Goal: Task Accomplishment & Management: Manage account settings

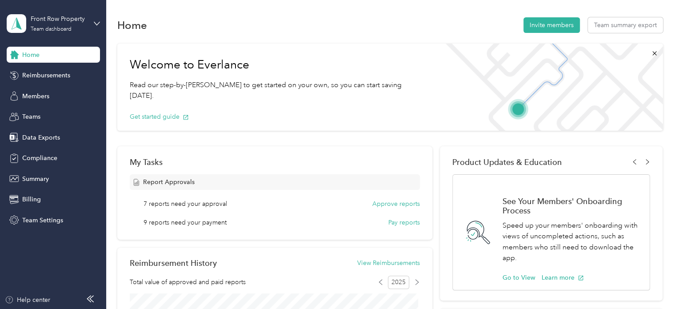
click at [42, 97] on span "Members" at bounding box center [35, 96] width 27 height 9
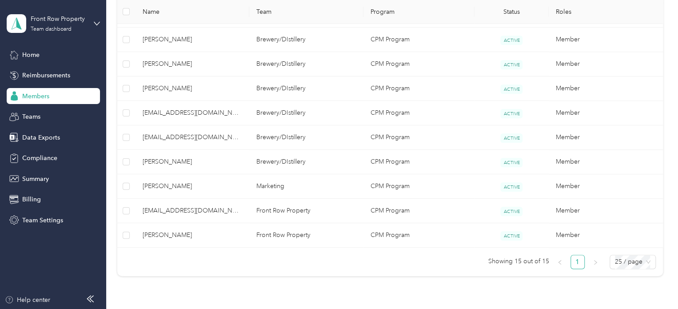
scroll to position [382, 0]
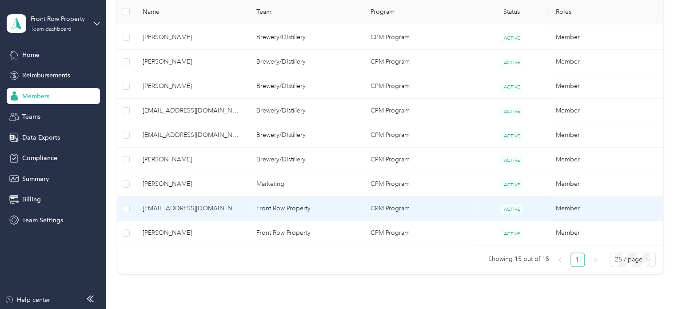
click at [184, 208] on span "[EMAIL_ADDRESS][DOMAIN_NAME]" at bounding box center [193, 209] width 100 height 10
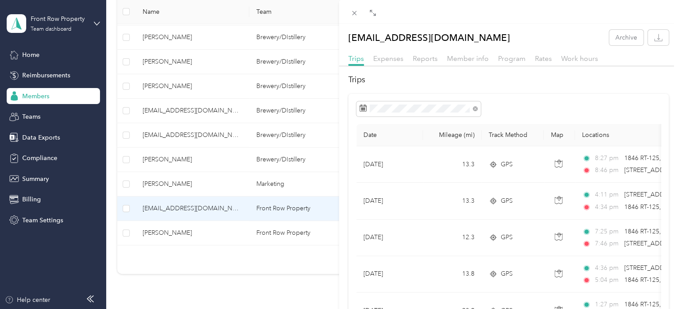
click at [421, 60] on span "Reports" at bounding box center [425, 58] width 25 height 8
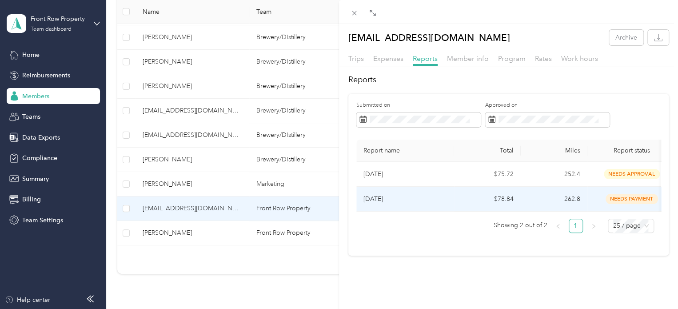
click at [498, 200] on td "$78.84" at bounding box center [487, 199] width 67 height 25
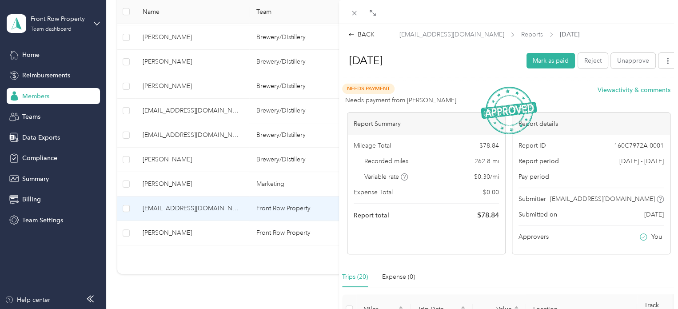
click at [541, 60] on button "Mark as paid" at bounding box center [551, 61] width 48 height 16
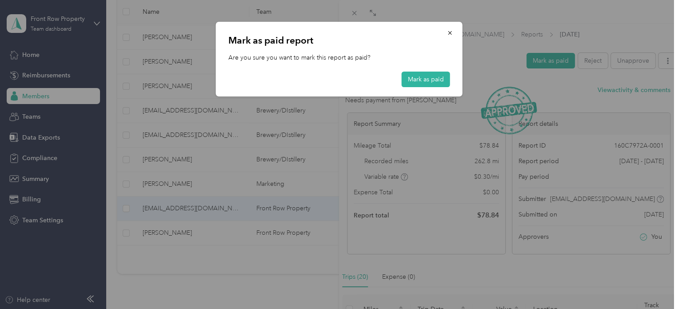
click at [431, 88] on div "[PERSON_NAME] as paid report Are you sure you want to mark this report as paid?…" at bounding box center [339, 59] width 247 height 75
click at [436, 84] on button "Mark as paid" at bounding box center [426, 80] width 48 height 16
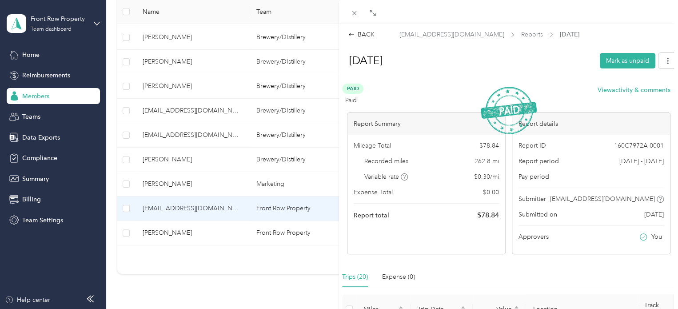
click at [352, 32] on icon at bounding box center [351, 35] width 6 height 6
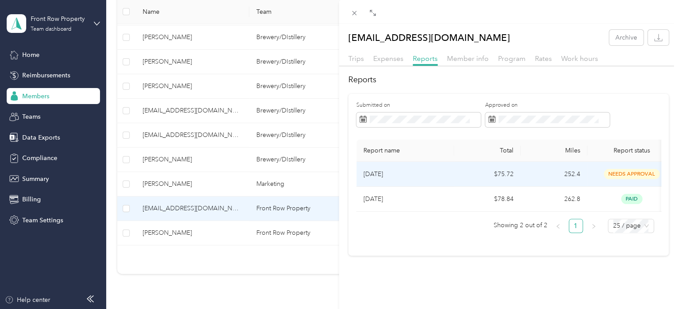
click at [491, 170] on td "$75.72" at bounding box center [487, 174] width 67 height 25
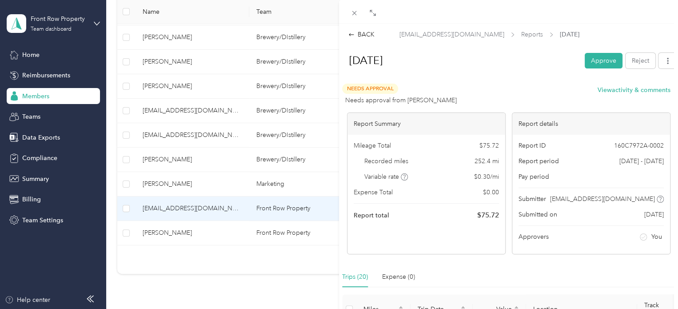
click at [599, 63] on button "Approve" at bounding box center [604, 61] width 38 height 16
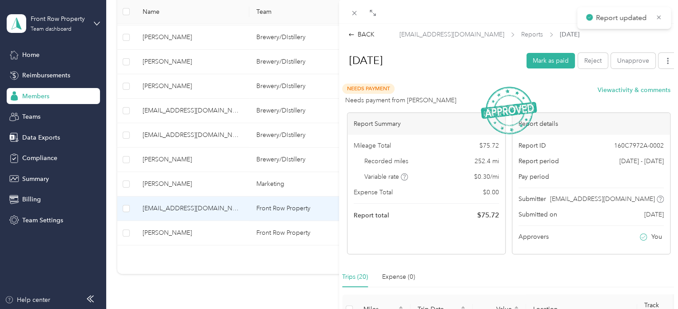
click at [545, 65] on button "Mark as paid" at bounding box center [551, 61] width 48 height 16
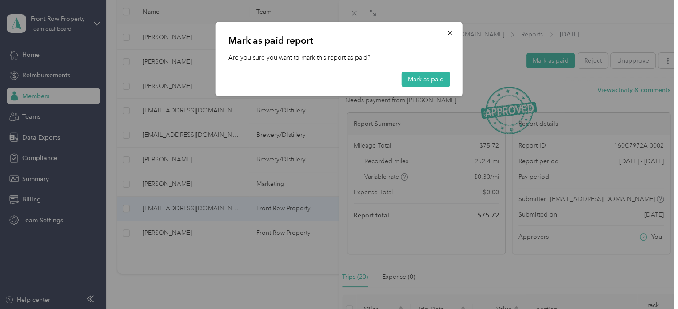
click at [421, 83] on button "Mark as paid" at bounding box center [426, 80] width 48 height 16
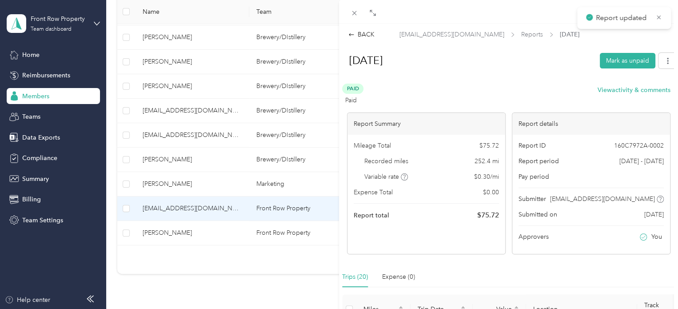
click at [220, 181] on div "BACK [EMAIL_ADDRESS][DOMAIN_NAME] Reports [DATE] [DATE] Mark as unpaid Paid Pai…" at bounding box center [339, 154] width 678 height 309
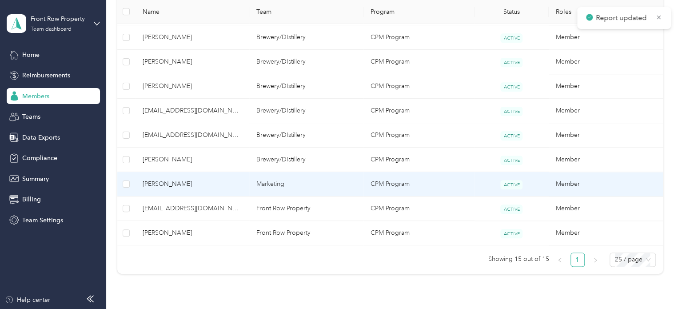
click at [204, 182] on span "[PERSON_NAME]" at bounding box center [193, 184] width 100 height 10
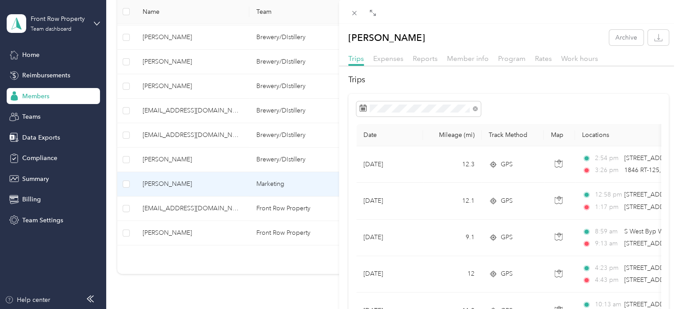
click at [426, 60] on span "Reports" at bounding box center [425, 58] width 25 height 8
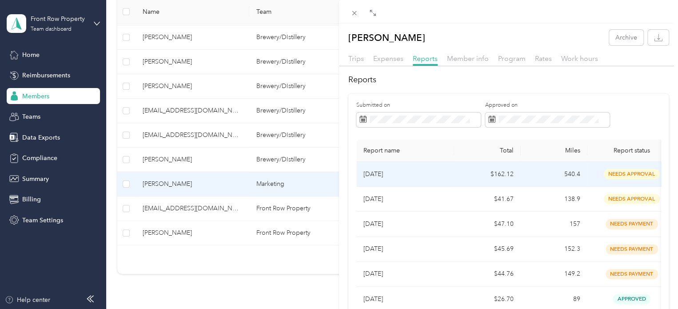
click at [441, 174] on p "[DATE]" at bounding box center [406, 174] width 84 height 10
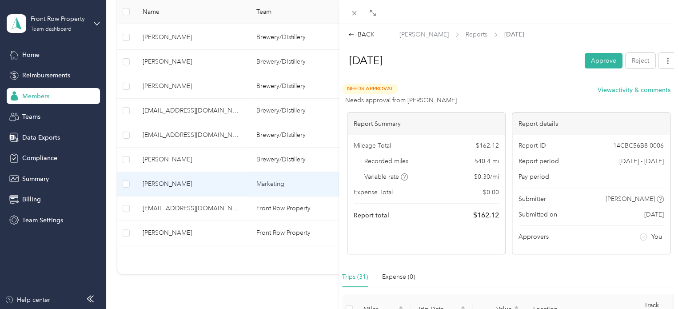
click at [593, 57] on button "Approve" at bounding box center [604, 61] width 38 height 16
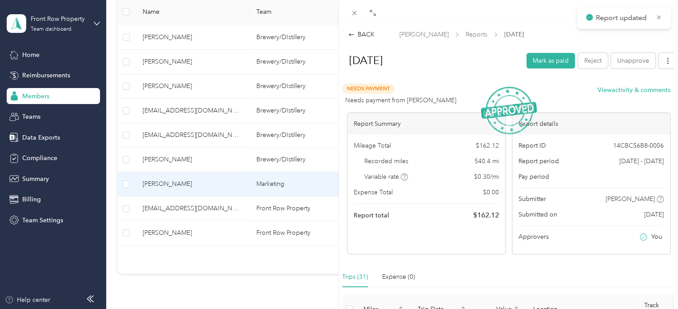
click at [546, 62] on button "Mark as paid" at bounding box center [551, 61] width 48 height 16
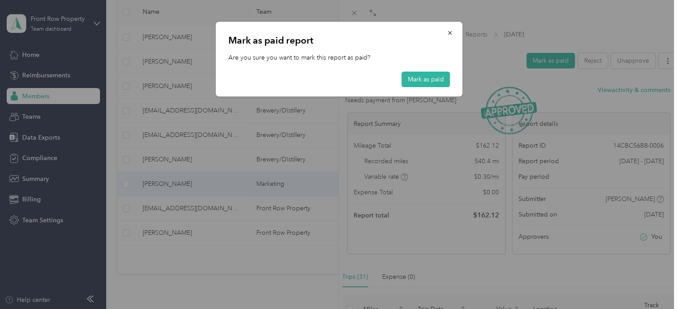
click at [417, 79] on button "Mark as paid" at bounding box center [426, 80] width 48 height 16
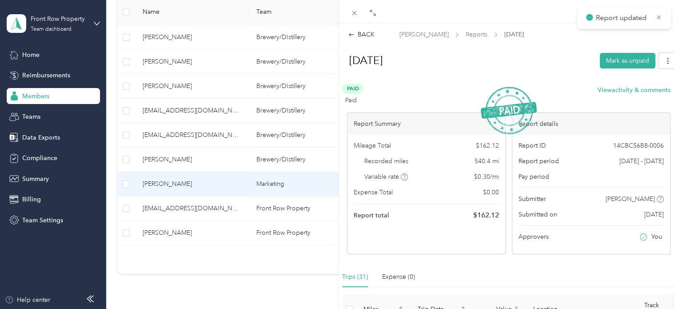
click at [368, 31] on div "BACK" at bounding box center [361, 34] width 26 height 9
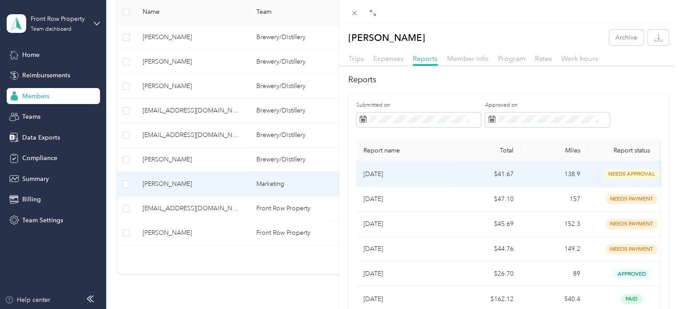
click at [480, 180] on td "$41.67" at bounding box center [487, 174] width 67 height 25
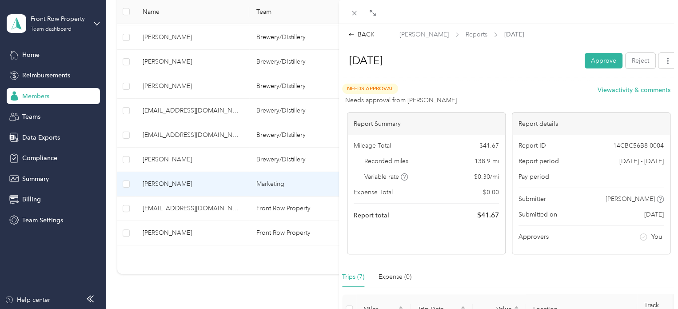
click at [590, 61] on button "Approve" at bounding box center [604, 61] width 38 height 16
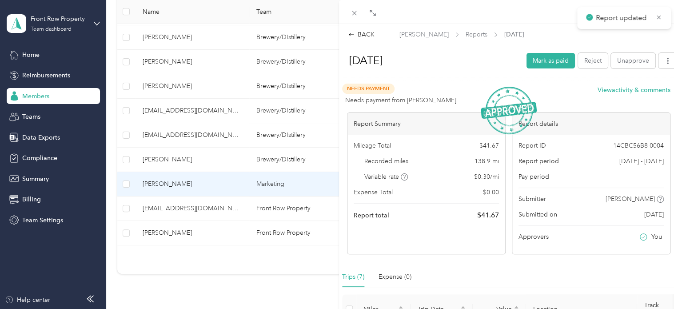
click at [532, 62] on button "Mark as paid" at bounding box center [551, 61] width 48 height 16
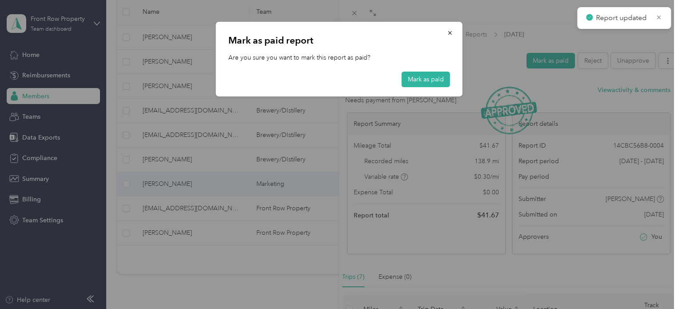
click at [427, 80] on button "Mark as paid" at bounding box center [426, 80] width 48 height 16
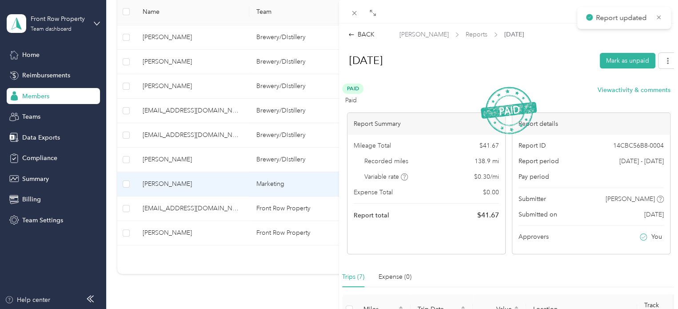
click at [367, 38] on div "BACK" at bounding box center [361, 34] width 26 height 9
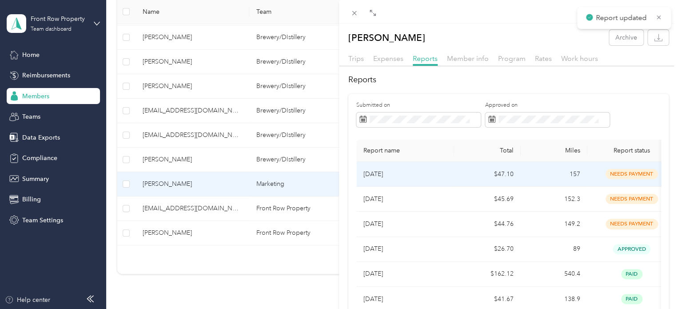
click at [492, 172] on td "$47.10" at bounding box center [487, 174] width 67 height 25
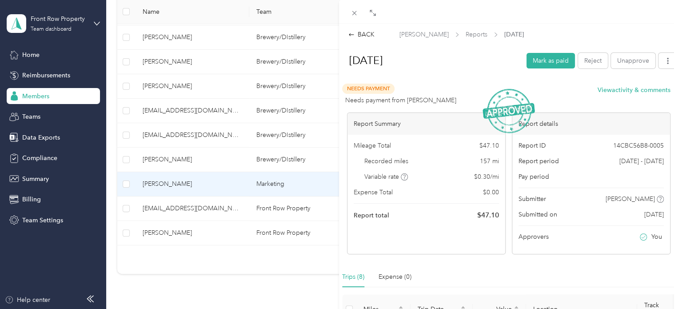
click at [548, 58] on button "Mark as paid" at bounding box center [551, 61] width 48 height 16
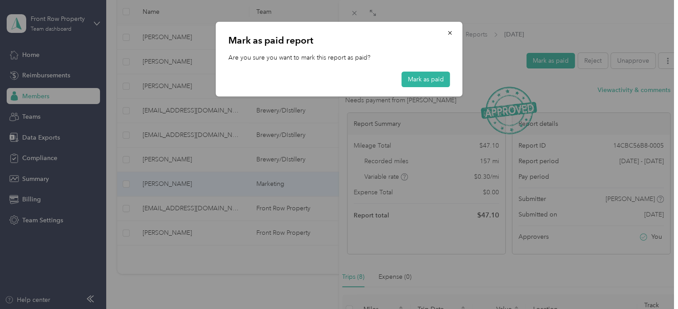
click at [446, 79] on button "Mark as paid" at bounding box center [426, 80] width 48 height 16
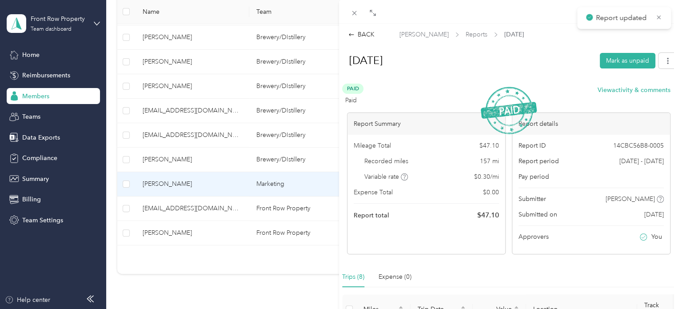
click at [367, 30] on div "BACK" at bounding box center [361, 34] width 26 height 9
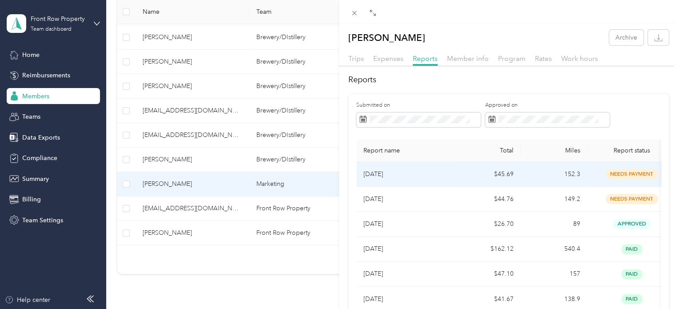
click at [499, 183] on td "$45.69" at bounding box center [487, 174] width 67 height 25
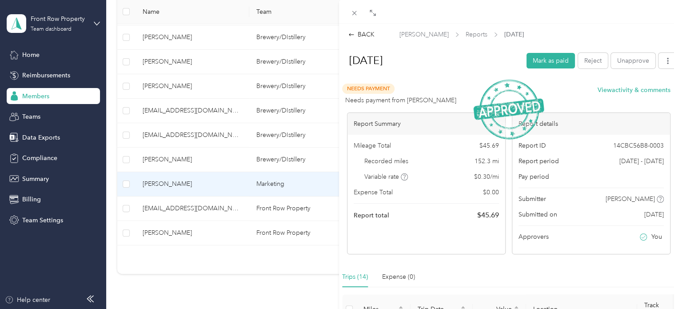
click at [528, 65] on button "Mark as paid" at bounding box center [551, 61] width 48 height 16
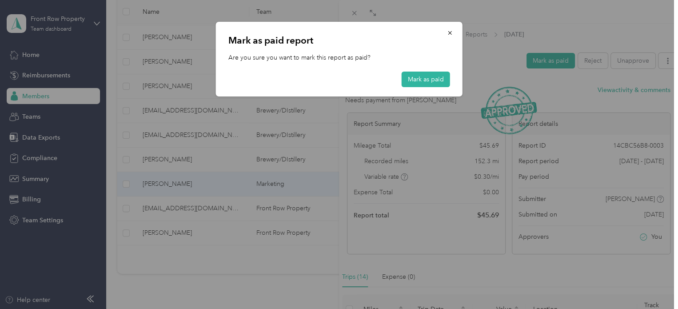
click at [427, 85] on button "Mark as paid" at bounding box center [426, 80] width 48 height 16
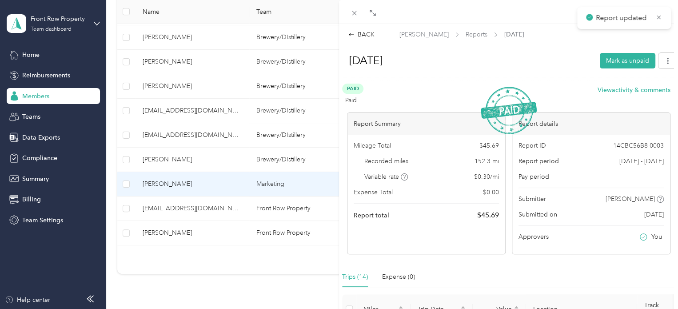
click at [361, 31] on div "BACK" at bounding box center [361, 34] width 26 height 9
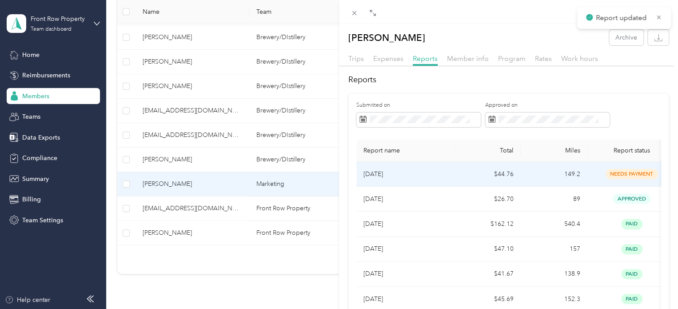
click at [553, 183] on td "149.2" at bounding box center [554, 174] width 67 height 25
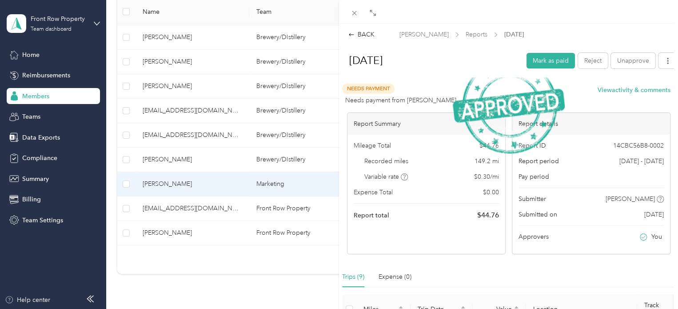
click at [543, 65] on button "Mark as paid" at bounding box center [551, 61] width 48 height 16
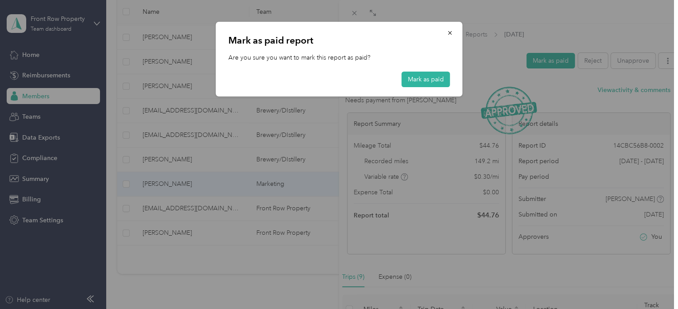
click at [433, 80] on button "Mark as paid" at bounding box center [426, 80] width 48 height 16
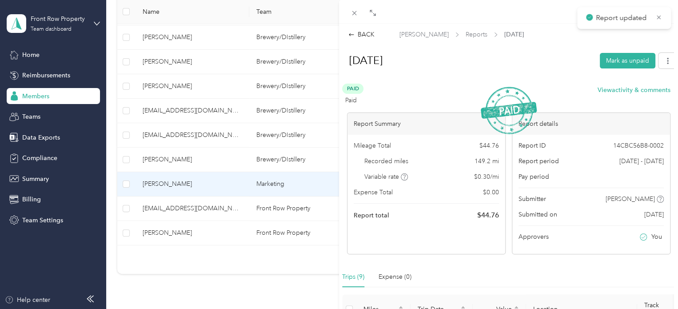
click at [367, 37] on div "BACK" at bounding box center [361, 34] width 26 height 9
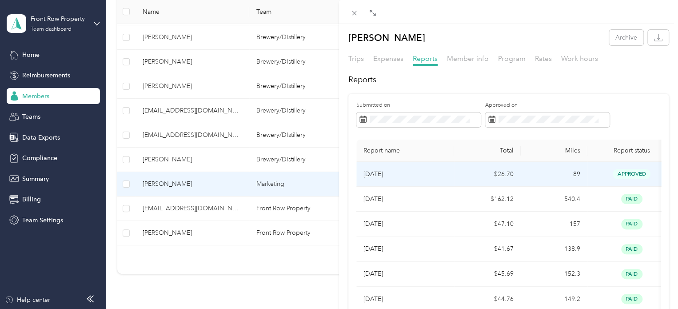
click at [462, 171] on td "$26.70" at bounding box center [487, 174] width 67 height 25
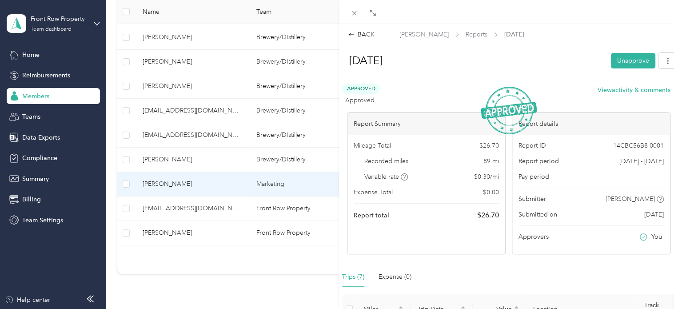
click at [480, 74] on div "[DATE] Unapprove" at bounding box center [508, 62] width 337 height 26
click at [369, 32] on div "BACK" at bounding box center [361, 34] width 26 height 9
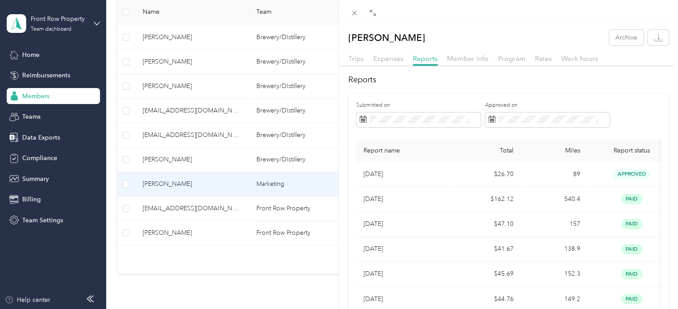
click at [128, 158] on div "[PERSON_NAME] Archive Trips Expenses Reports Member info Program Rates Work hou…" at bounding box center [339, 154] width 678 height 309
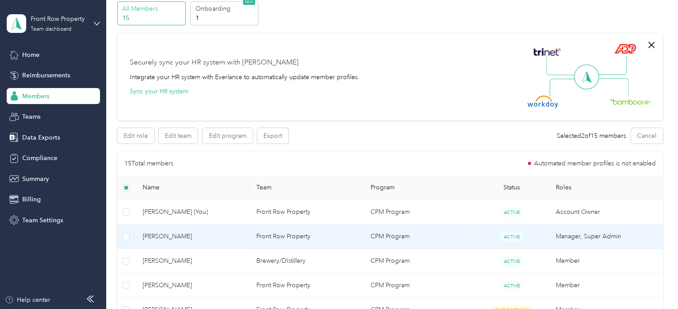
scroll to position [37, 0]
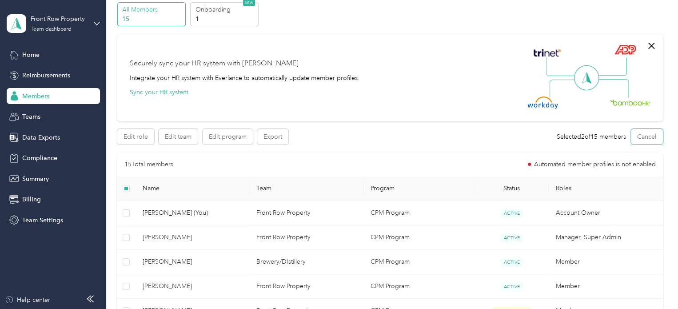
click at [649, 134] on button "Cancel" at bounding box center [647, 137] width 32 height 16
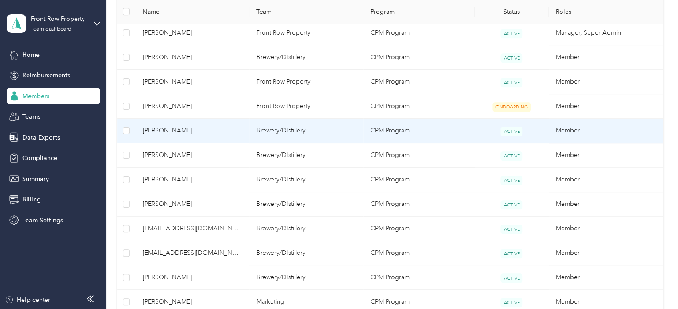
scroll to position [265, 0]
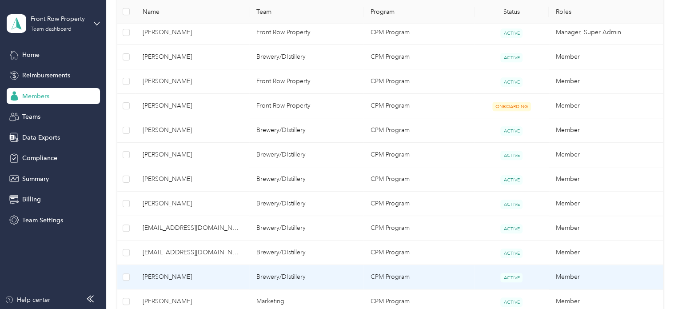
click at [162, 275] on span "[PERSON_NAME]" at bounding box center [193, 277] width 100 height 10
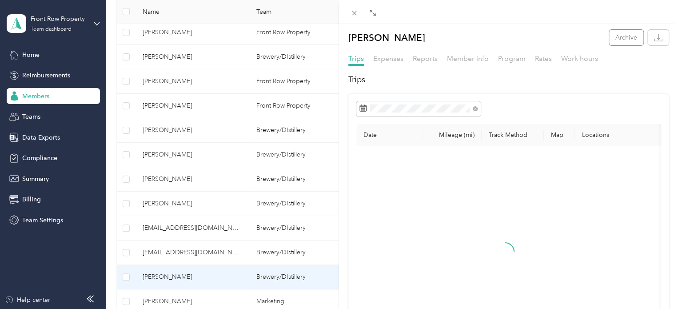
click at [617, 40] on button "Archive" at bounding box center [626, 38] width 34 height 16
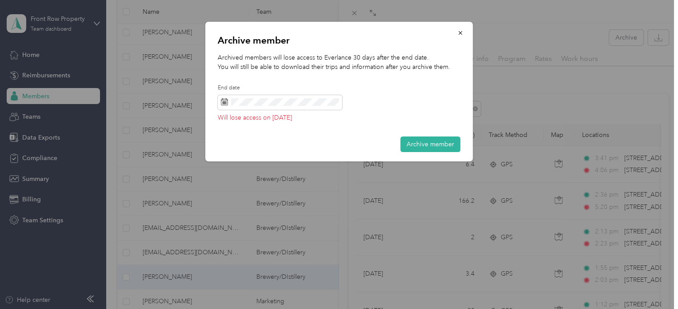
click at [430, 151] on button "Archive member" at bounding box center [431, 144] width 60 height 16
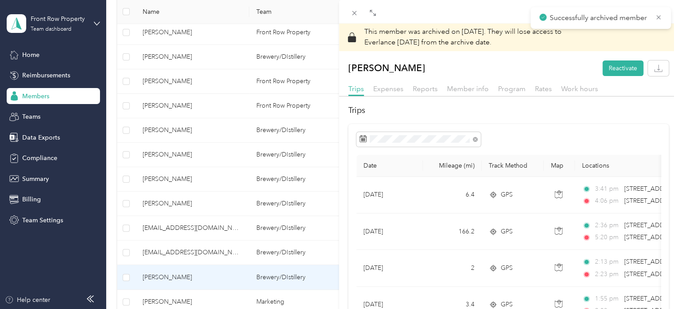
click at [127, 253] on div "This member was archived on [DATE] . They will lose access to Everlance [DATE] …" at bounding box center [339, 154] width 678 height 309
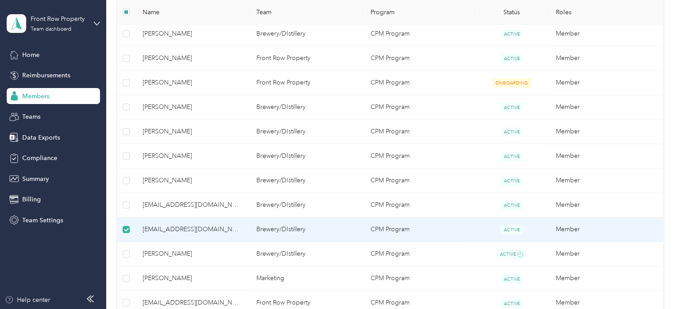
scroll to position [241, 0]
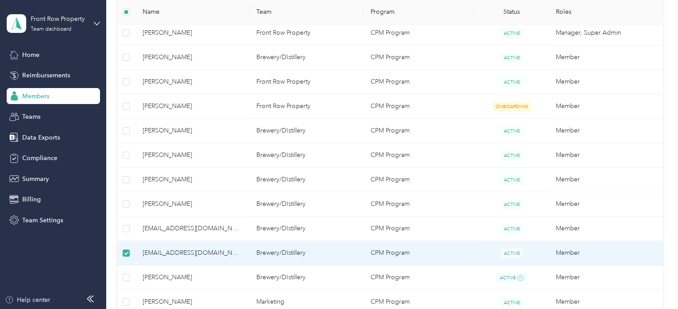
click at [169, 248] on span "[EMAIL_ADDRESS][DOMAIN_NAME]" at bounding box center [193, 253] width 100 height 10
click at [196, 249] on span "[EMAIL_ADDRESS][DOMAIN_NAME]" at bounding box center [193, 253] width 100 height 10
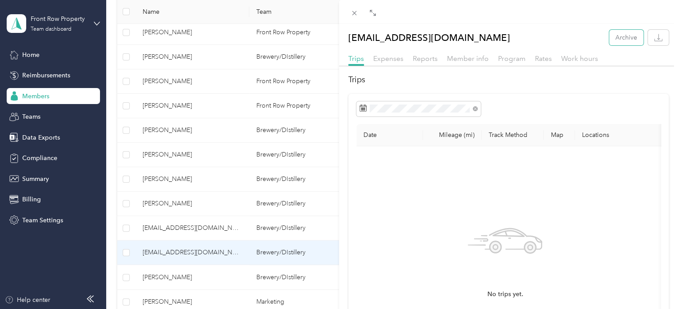
click at [619, 43] on button "Archive" at bounding box center [626, 38] width 34 height 16
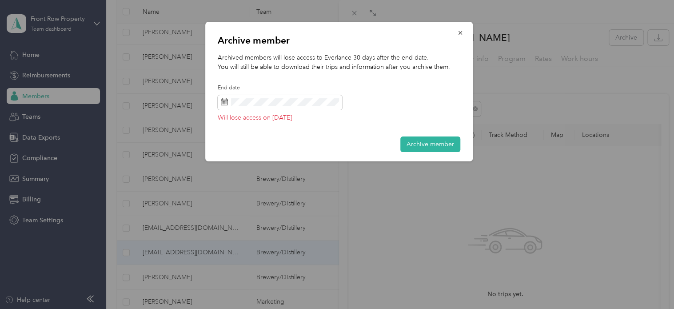
click at [440, 150] on button "Archive member" at bounding box center [431, 144] width 60 height 16
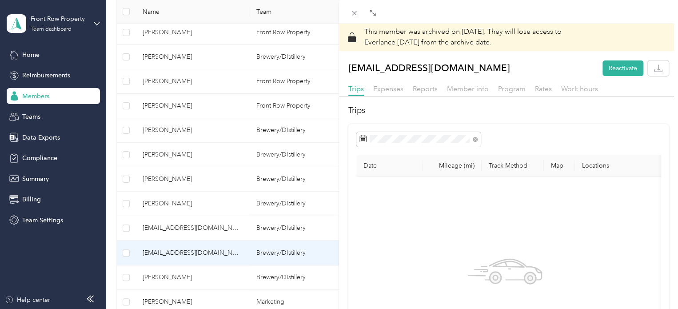
click at [181, 203] on div "This member was archived on [DATE] . They will lose access to Everlance [DATE] …" at bounding box center [339, 154] width 678 height 309
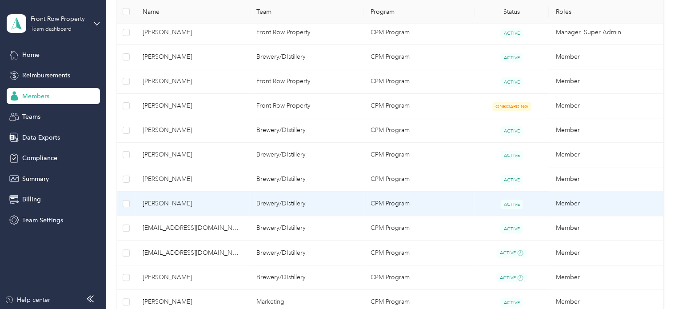
click at [181, 203] on span "[PERSON_NAME]" at bounding box center [193, 204] width 100 height 10
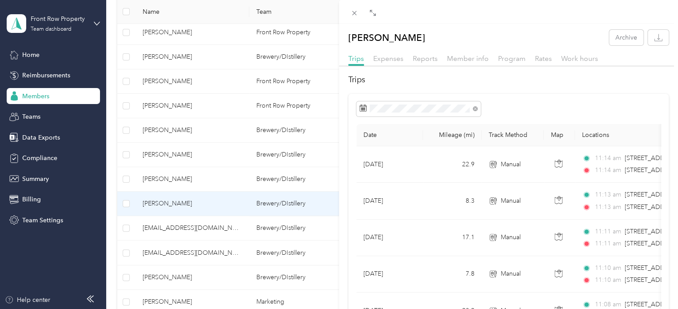
click at [415, 61] on span "Reports" at bounding box center [425, 58] width 25 height 8
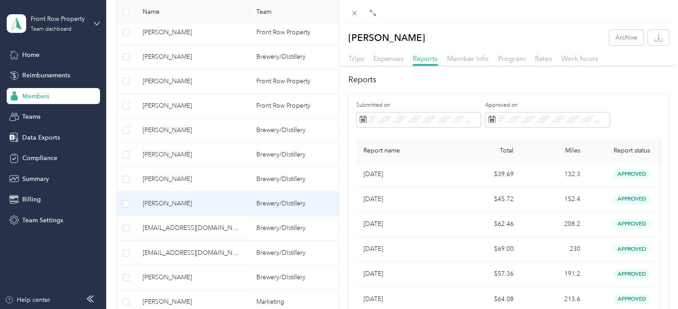
click at [191, 180] on div "[PERSON_NAME] Archive Trips Expenses Reports Member info Program Rates Work hou…" at bounding box center [339, 154] width 678 height 309
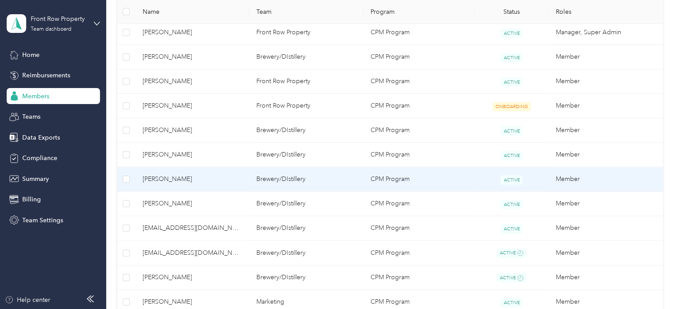
click at [191, 180] on span "[PERSON_NAME]" at bounding box center [193, 179] width 100 height 10
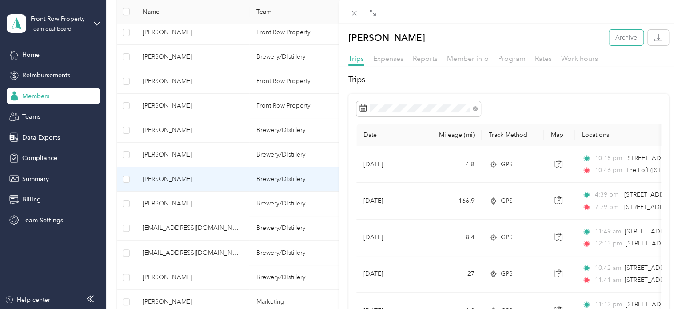
click at [619, 36] on button "Archive" at bounding box center [626, 38] width 34 height 16
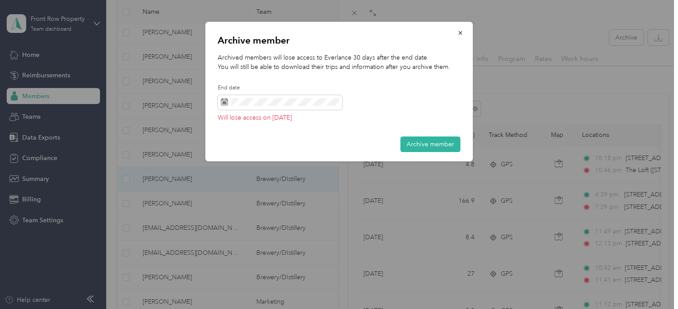
click at [420, 143] on button "Archive member" at bounding box center [431, 144] width 60 height 16
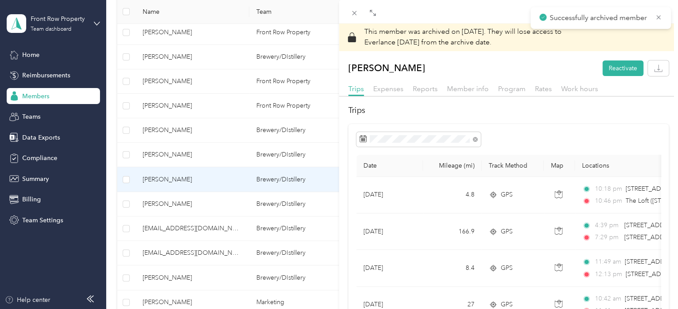
click at [194, 154] on div "This member was archived on [DATE] . They will lose access to Everlance [DATE] …" at bounding box center [339, 154] width 678 height 309
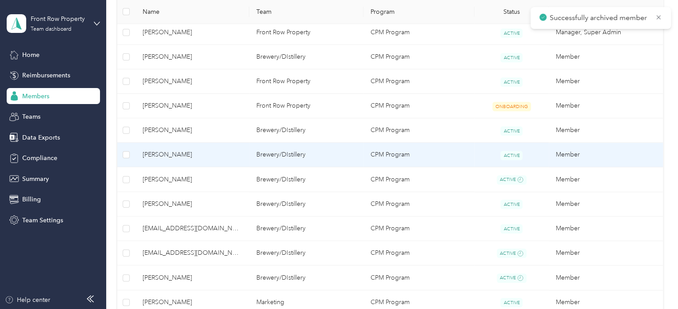
click at [194, 154] on span "[PERSON_NAME]" at bounding box center [193, 155] width 100 height 10
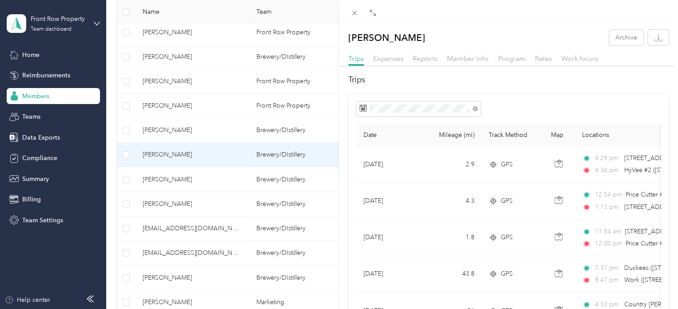
click at [424, 55] on span "Reports" at bounding box center [425, 58] width 25 height 8
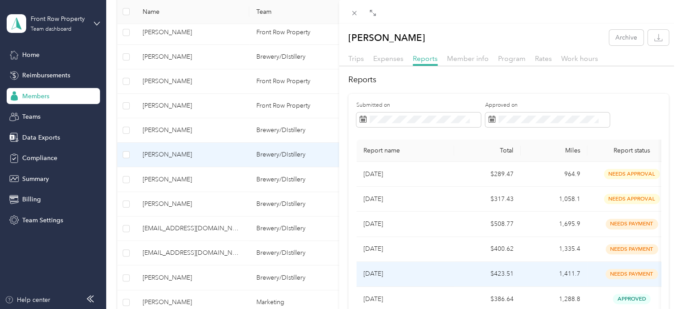
click at [457, 271] on td "$423.51" at bounding box center [487, 274] width 67 height 25
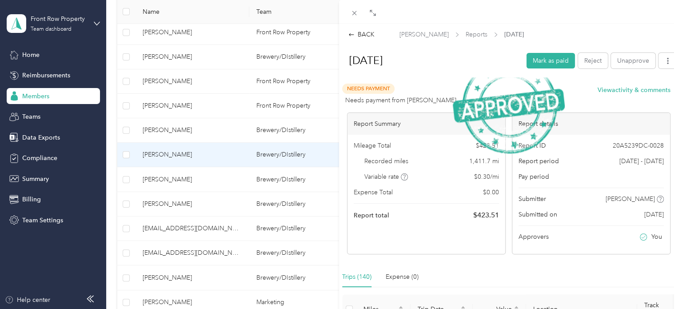
click at [530, 61] on button "Mark as paid" at bounding box center [551, 61] width 48 height 16
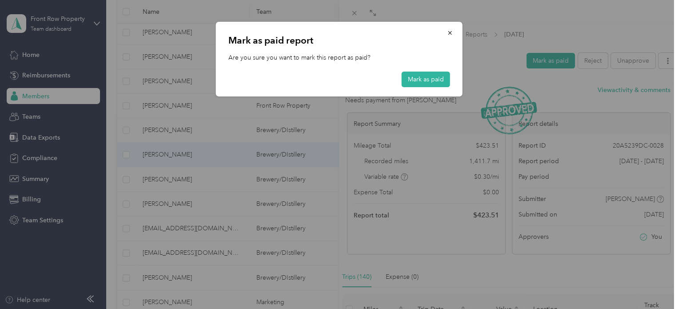
click at [420, 76] on button "Mark as paid" at bounding box center [426, 80] width 48 height 16
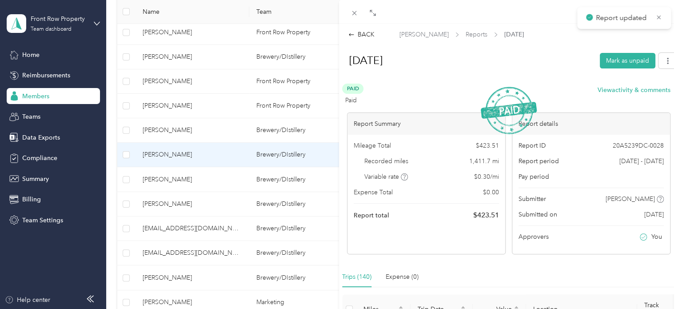
click at [369, 37] on div "BACK" at bounding box center [361, 34] width 26 height 9
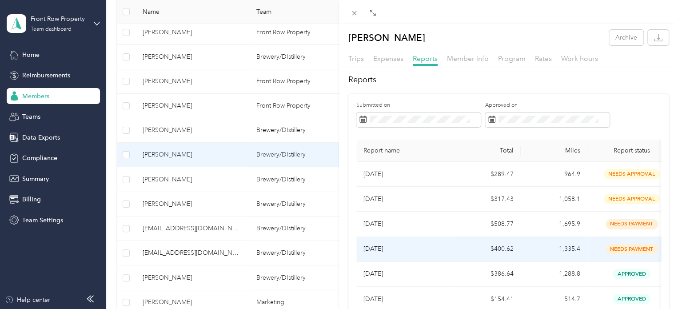
click at [459, 252] on td "$400.62" at bounding box center [487, 249] width 67 height 25
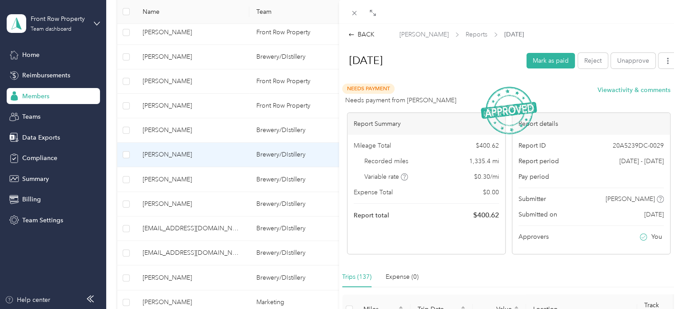
click at [553, 57] on button "Mark as paid" at bounding box center [551, 61] width 48 height 16
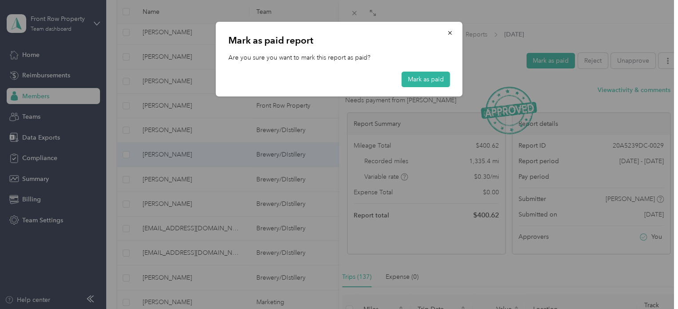
click at [411, 79] on button "Mark as paid" at bounding box center [426, 80] width 48 height 16
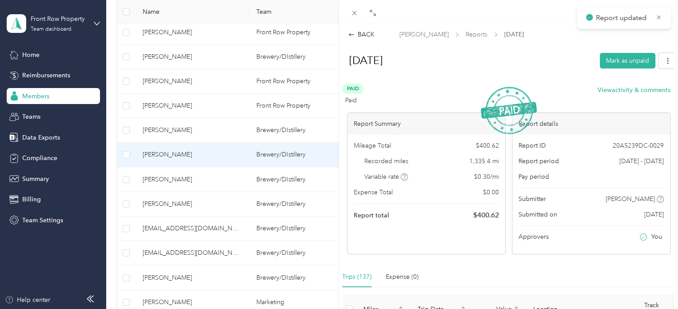
click at [369, 35] on div "BACK" at bounding box center [361, 34] width 26 height 9
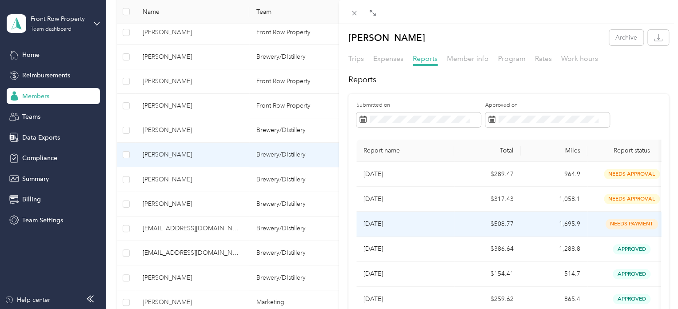
click at [422, 225] on p "[DATE]" at bounding box center [406, 224] width 84 height 10
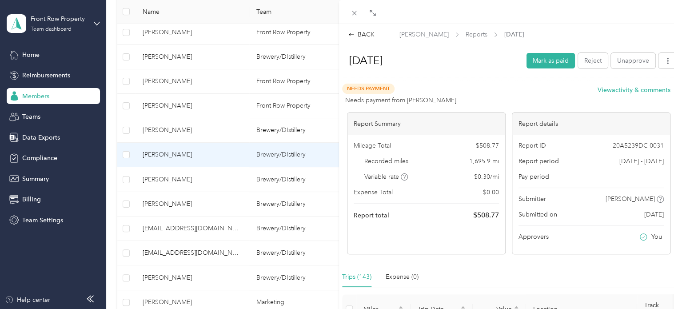
click at [549, 62] on button "Mark as paid" at bounding box center [551, 61] width 48 height 16
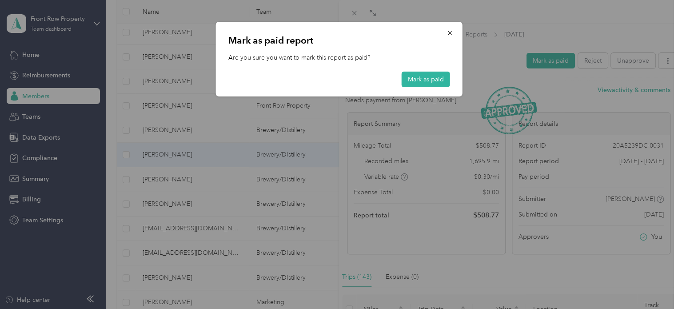
click at [430, 85] on button "Mark as paid" at bounding box center [426, 80] width 48 height 16
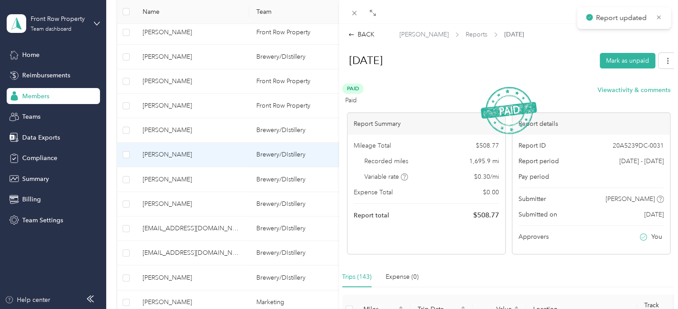
click at [362, 37] on div "BACK" at bounding box center [361, 34] width 26 height 9
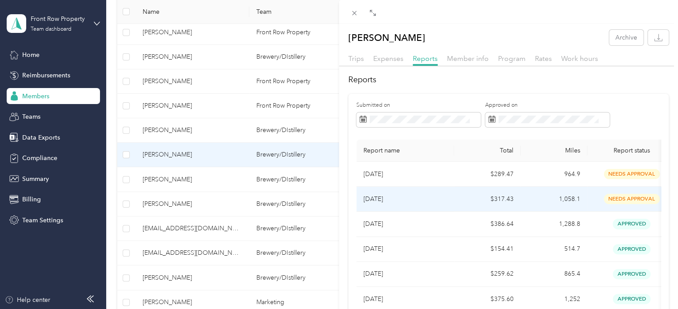
click at [454, 201] on td "$317.43" at bounding box center [487, 199] width 67 height 25
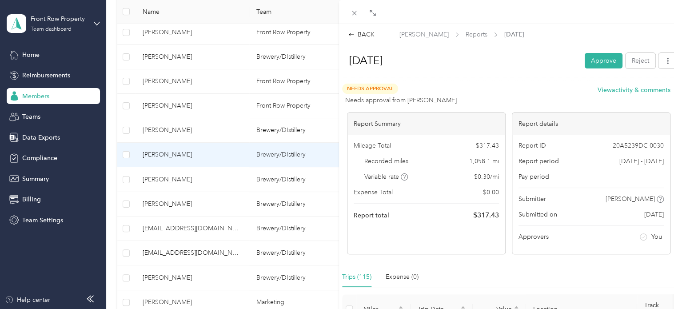
click at [598, 57] on button "Approve" at bounding box center [604, 61] width 38 height 16
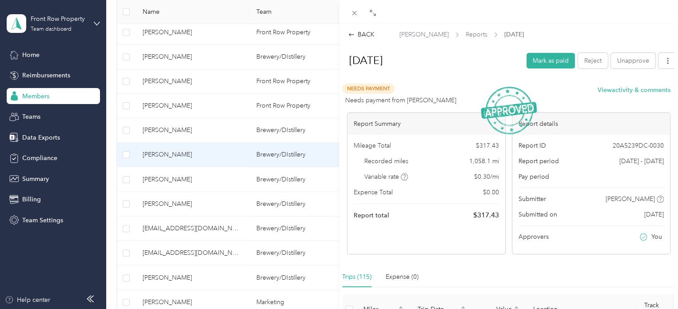
click at [546, 63] on button "Mark as paid" at bounding box center [551, 61] width 48 height 16
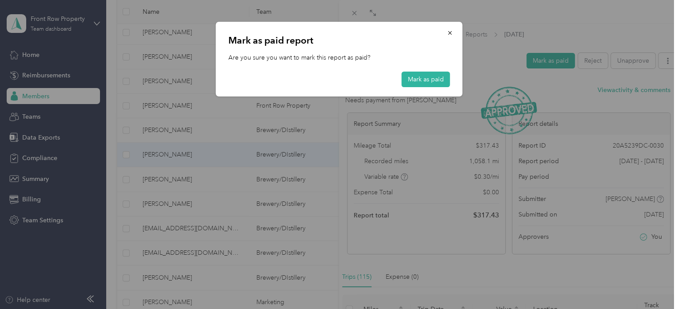
click at [430, 73] on button "Mark as paid" at bounding box center [426, 80] width 48 height 16
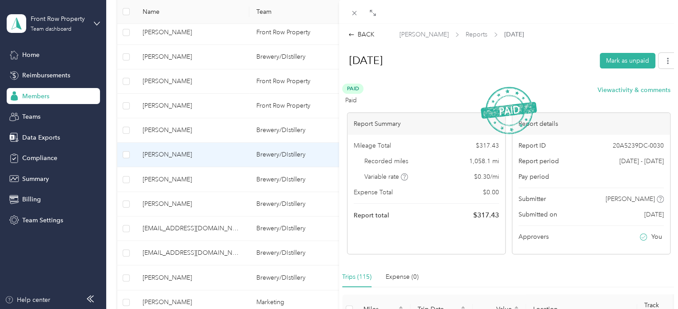
click at [371, 34] on div "BACK" at bounding box center [361, 34] width 26 height 9
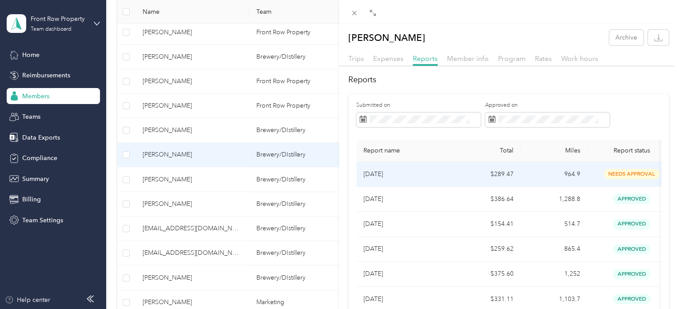
click at [452, 176] on td "[DATE]" at bounding box center [405, 174] width 98 height 25
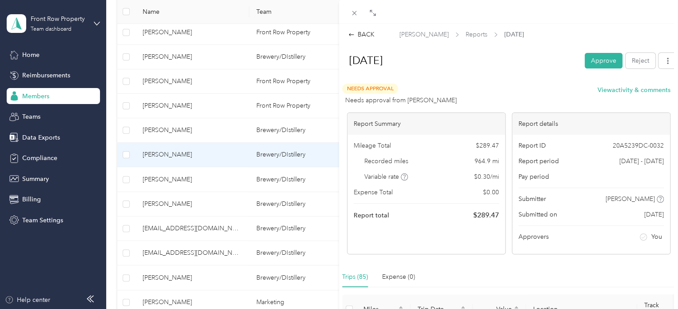
click at [592, 66] on button "Approve" at bounding box center [604, 61] width 38 height 16
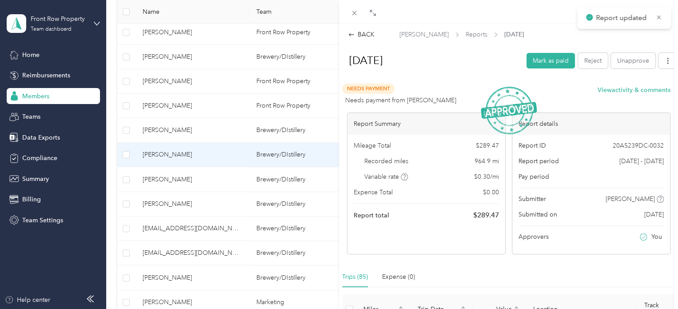
click at [539, 61] on button "Mark as paid" at bounding box center [551, 61] width 48 height 16
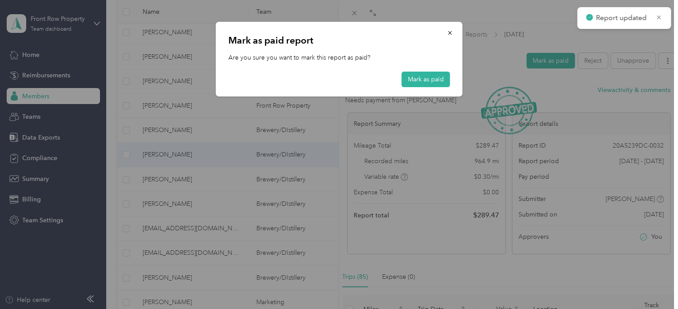
click at [414, 88] on div "[PERSON_NAME] as paid report Are you sure you want to mark this report as paid?…" at bounding box center [339, 59] width 247 height 75
click at [427, 78] on button "Mark as paid" at bounding box center [426, 80] width 48 height 16
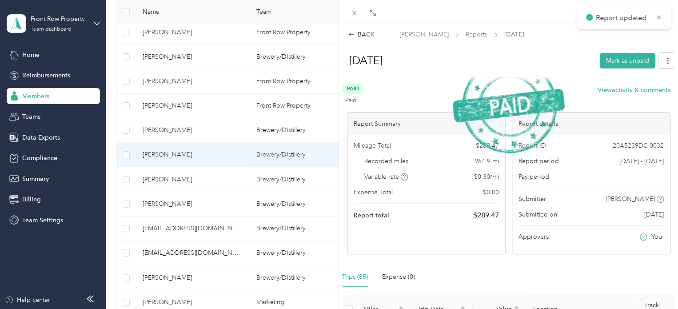
click at [171, 127] on div "BACK [PERSON_NAME] Reports [DATE] [DATE] Mark as unpaid Paid Paid View activity…" at bounding box center [339, 154] width 678 height 309
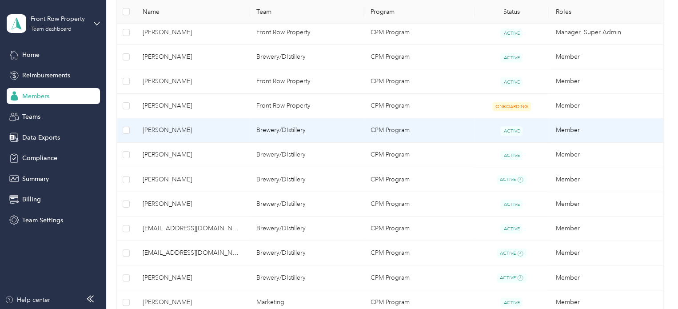
click at [197, 133] on span "[PERSON_NAME]" at bounding box center [193, 130] width 100 height 10
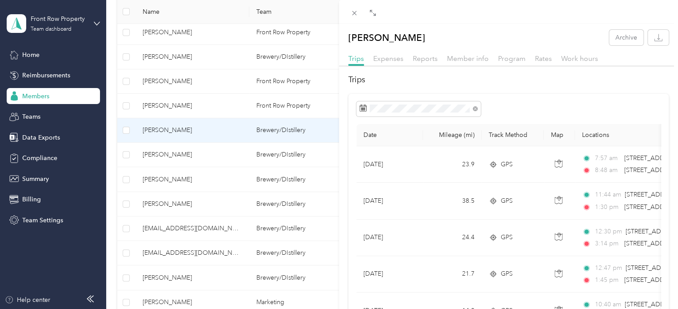
click at [389, 55] on span "Expenses" at bounding box center [388, 58] width 30 height 8
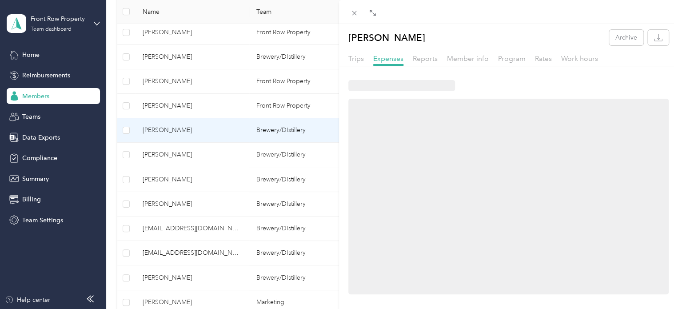
click at [420, 50] on div "[PERSON_NAME] Archive Trips Expenses Reports Member info Program Rates Work hou…" at bounding box center [508, 196] width 339 height 332
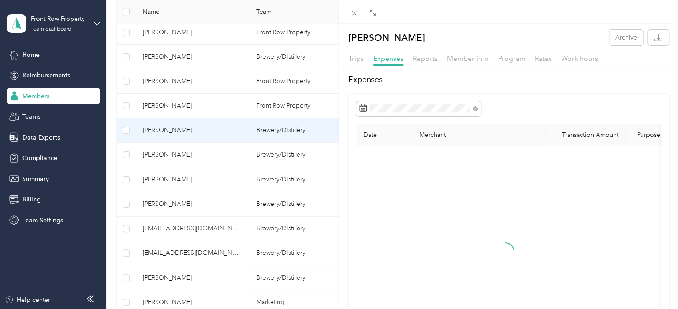
click at [423, 59] on span "Reports" at bounding box center [425, 58] width 25 height 8
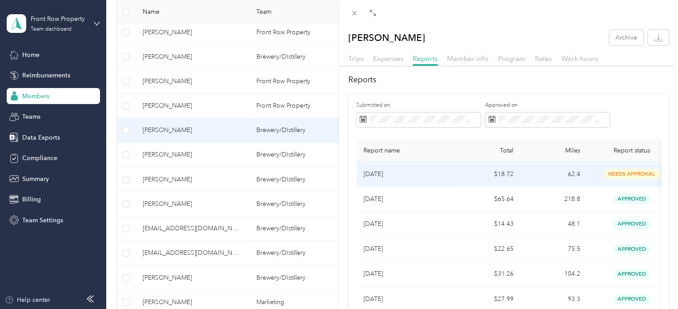
click at [474, 169] on td "$18.72" at bounding box center [487, 174] width 67 height 25
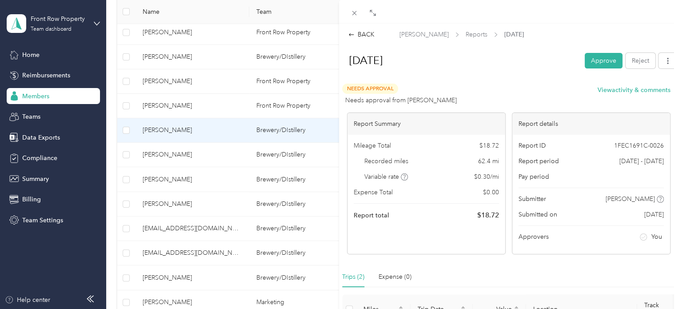
click at [593, 54] on button "Approve" at bounding box center [604, 61] width 38 height 16
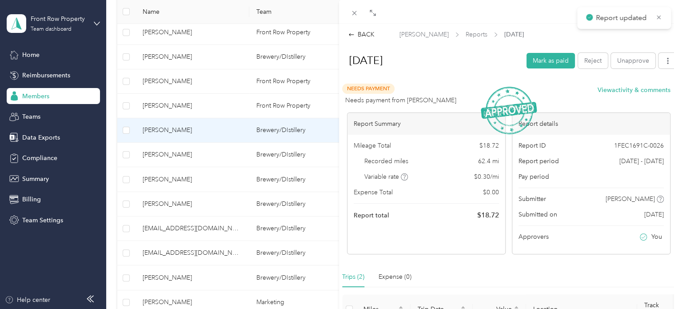
click at [531, 60] on button "Mark as paid" at bounding box center [551, 61] width 48 height 16
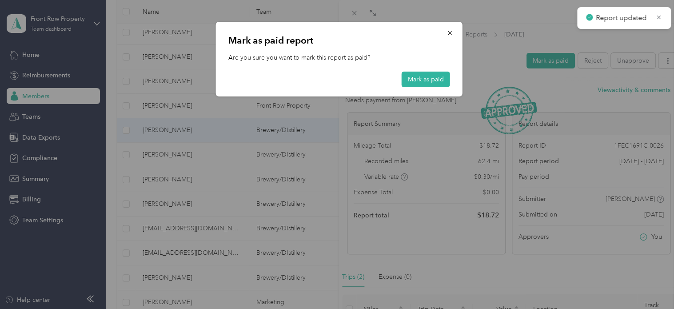
click at [427, 73] on button "Mark as paid" at bounding box center [426, 80] width 48 height 16
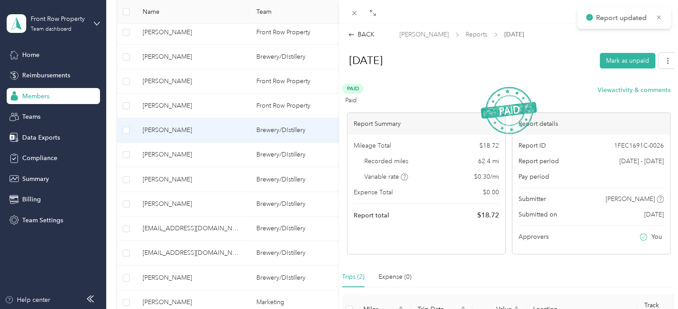
click at [178, 112] on div "BACK [PERSON_NAME] Reports [DATE] [DATE] Mark as unpaid Paid Paid View activity…" at bounding box center [339, 154] width 678 height 309
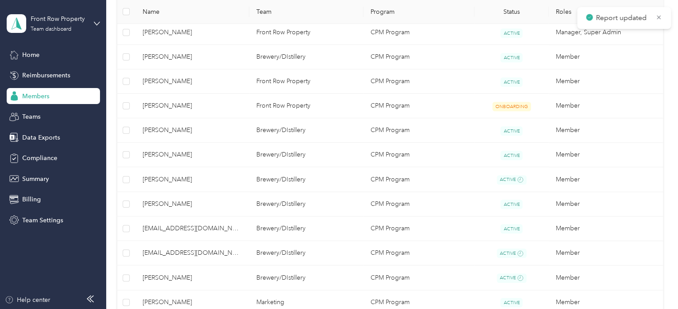
click at [181, 103] on div at bounding box center [339, 154] width 678 height 309
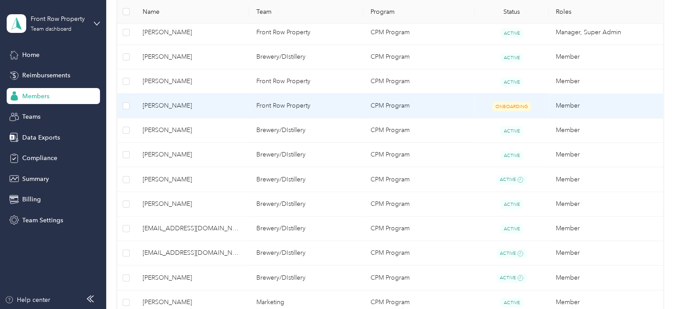
click at [180, 103] on span "[PERSON_NAME]" at bounding box center [193, 106] width 100 height 10
click at [180, 308] on div at bounding box center [337, 309] width 674 height 0
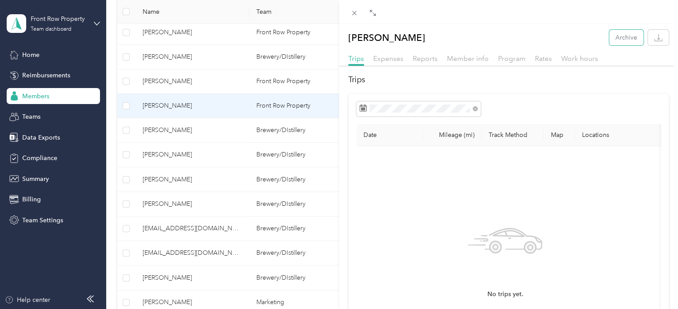
click at [629, 36] on button "Archive" at bounding box center [626, 38] width 34 height 16
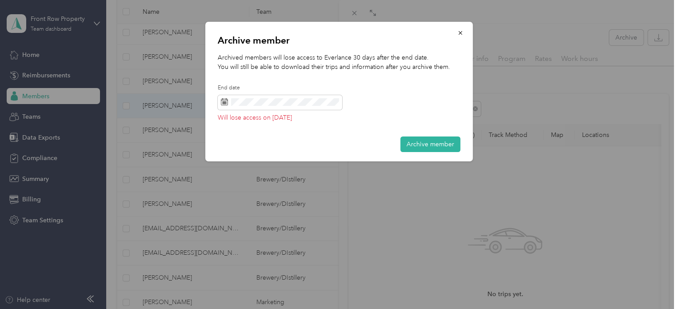
click at [431, 145] on button "Archive member" at bounding box center [431, 144] width 60 height 16
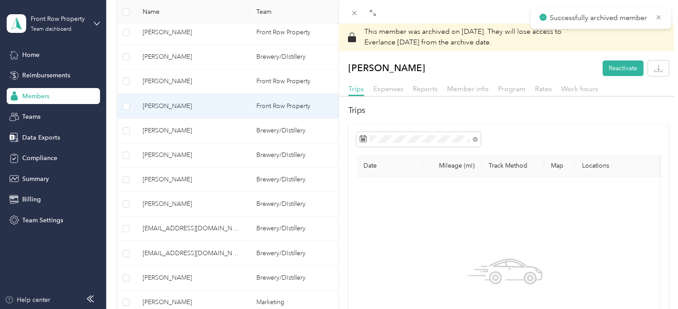
click at [213, 84] on div "This member was archived on [DATE] . They will lose access to Everlance [DATE] …" at bounding box center [339, 154] width 678 height 309
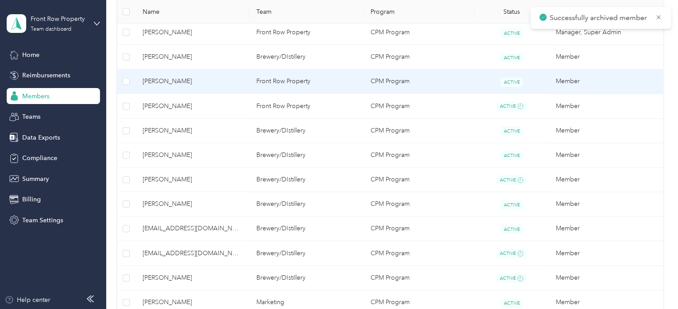
click at [213, 84] on span "[PERSON_NAME]" at bounding box center [193, 81] width 100 height 10
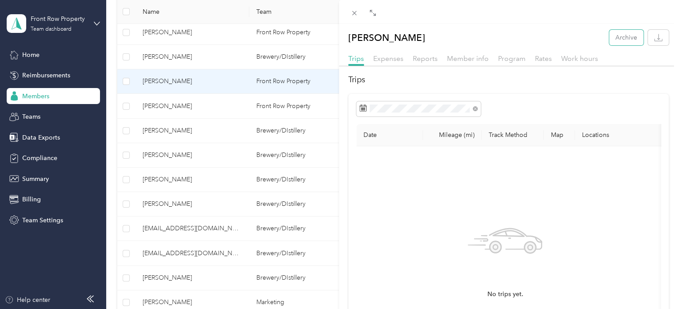
click at [621, 40] on button "Archive" at bounding box center [626, 38] width 34 height 16
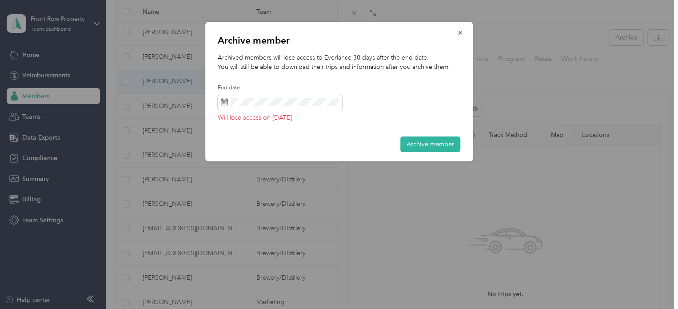
click at [432, 144] on button "Archive member" at bounding box center [431, 144] width 60 height 16
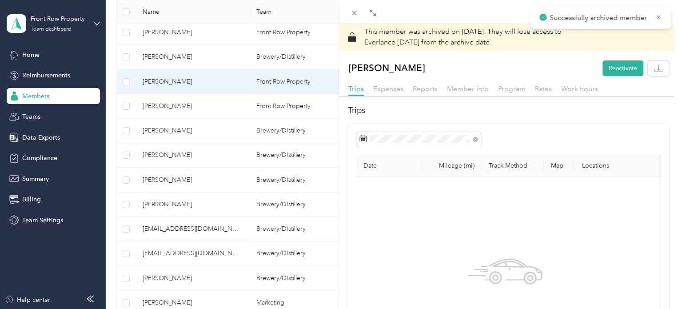
click at [191, 56] on div "This member was archived on [DATE] . They will lose access to Everlance [DATE] …" at bounding box center [339, 154] width 678 height 309
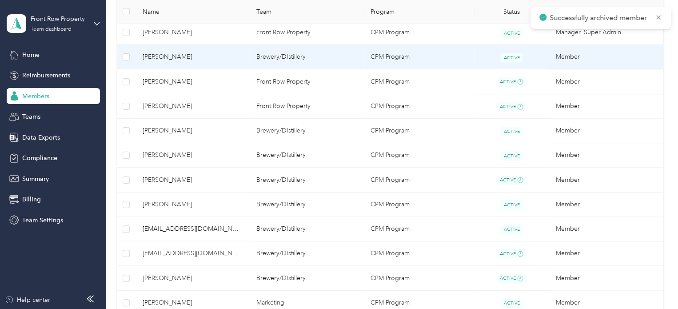
click at [191, 56] on span "[PERSON_NAME]" at bounding box center [193, 57] width 100 height 10
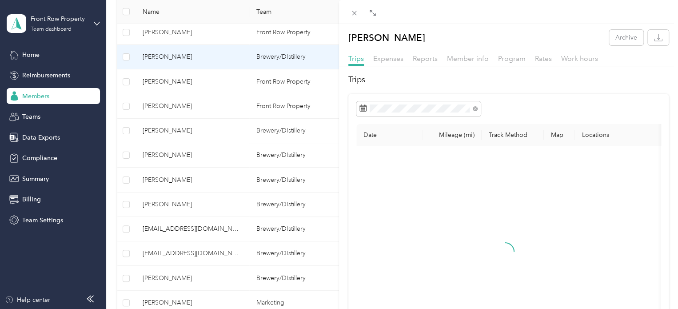
click at [428, 56] on span "Reports" at bounding box center [425, 58] width 25 height 8
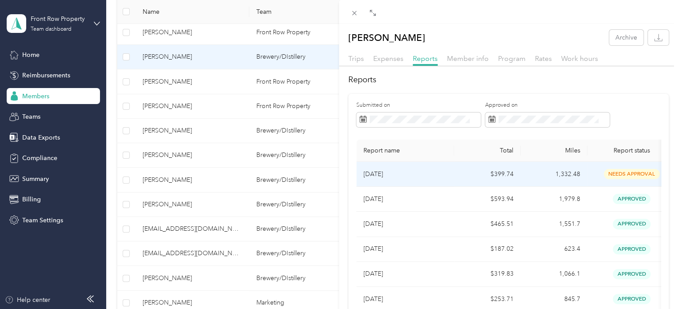
click at [488, 165] on td "$399.74" at bounding box center [487, 174] width 67 height 25
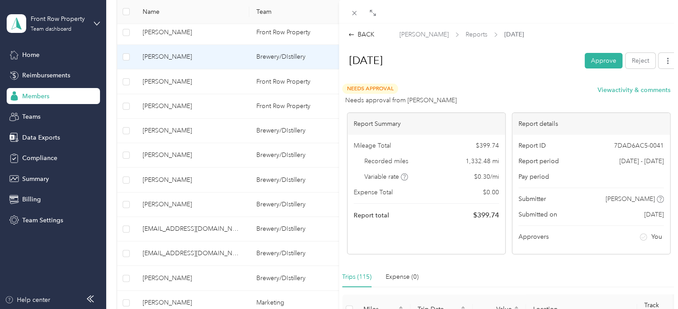
click at [589, 58] on button "Approve" at bounding box center [604, 61] width 38 height 16
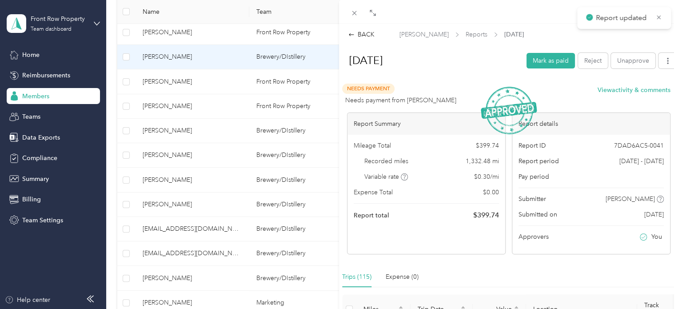
click at [540, 60] on button "Mark as paid" at bounding box center [551, 61] width 48 height 16
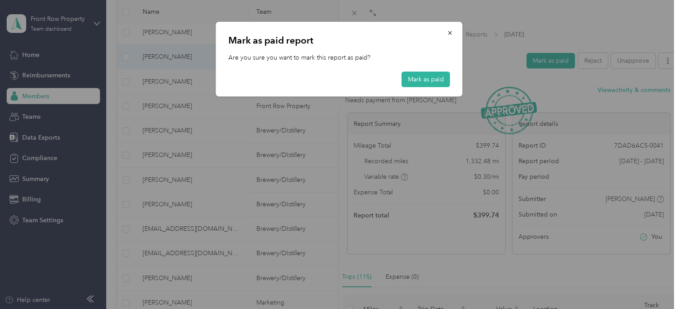
click at [425, 80] on button "Mark as paid" at bounding box center [426, 80] width 48 height 16
